Goal: Task Accomplishment & Management: Use online tool/utility

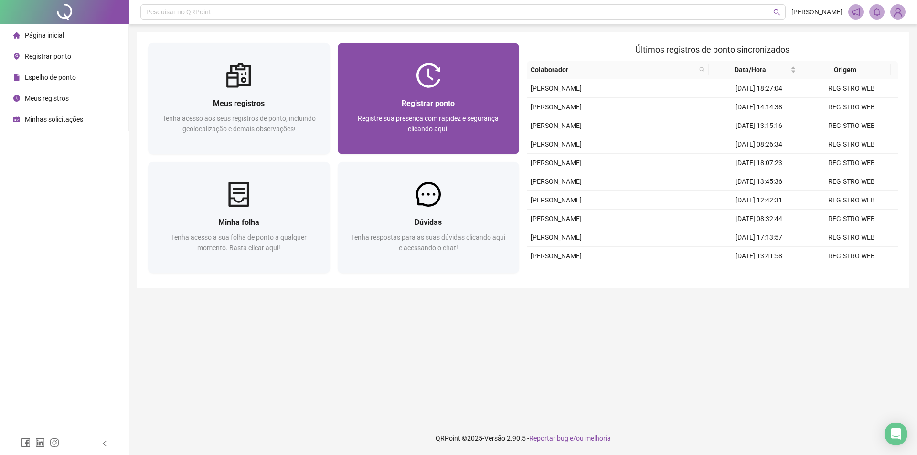
click at [395, 76] on div at bounding box center [429, 75] width 182 height 25
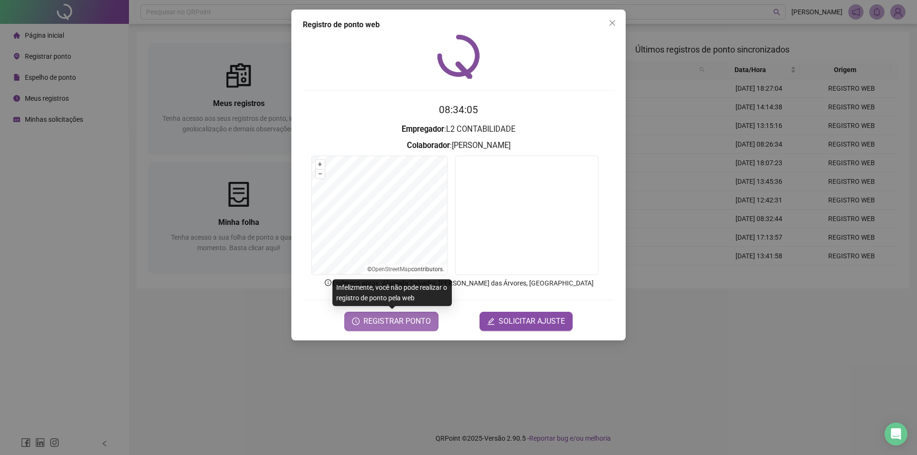
click at [397, 322] on span "REGISTRAR PONTO" at bounding box center [396, 321] width 67 height 11
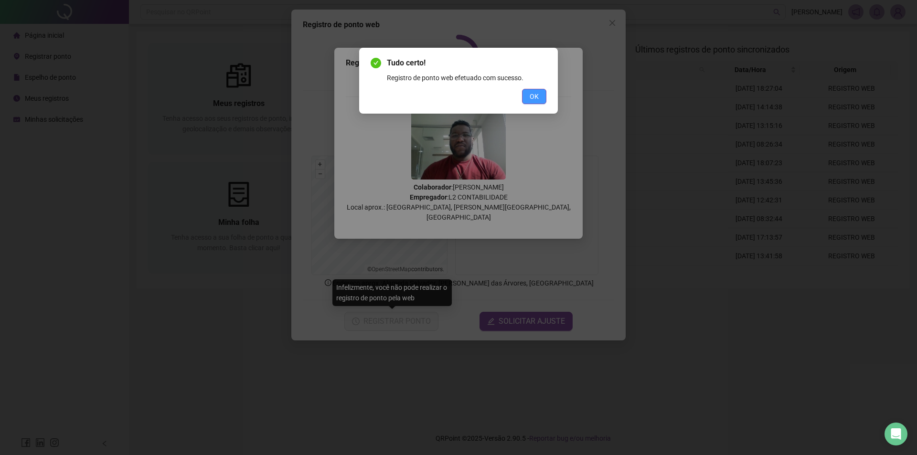
click at [531, 95] on span "OK" at bounding box center [534, 96] width 9 height 11
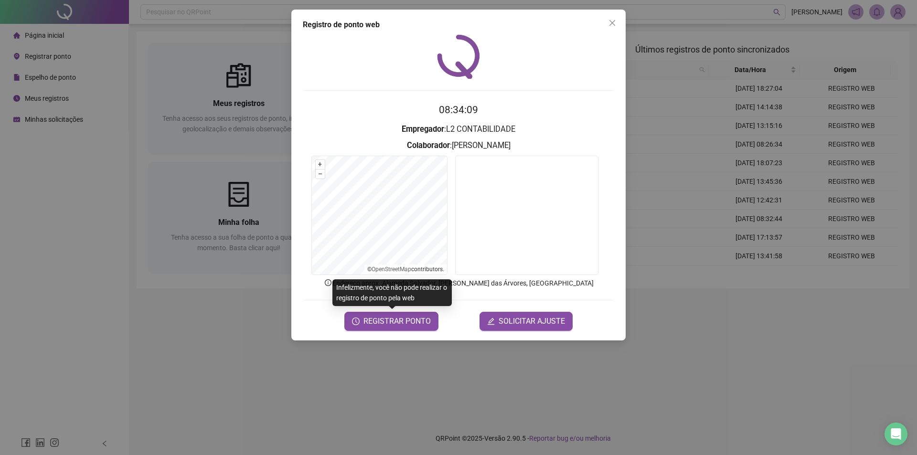
drag, startPoint x: 614, startPoint y: 21, endPoint x: 590, endPoint y: 26, distance: 25.4
click at [614, 20] on icon "close" at bounding box center [612, 23] width 6 height 6
